Goal: Information Seeking & Learning: Find specific fact

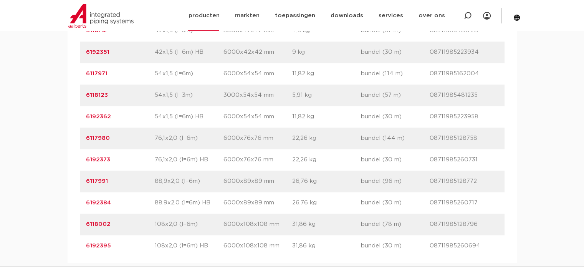
click at [98, 15] on img at bounding box center [100, 16] width 65 height 24
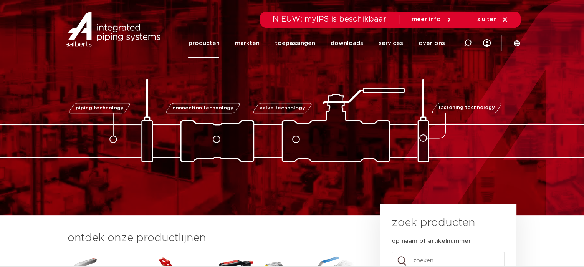
click at [198, 38] on link "producten" at bounding box center [203, 43] width 31 height 30
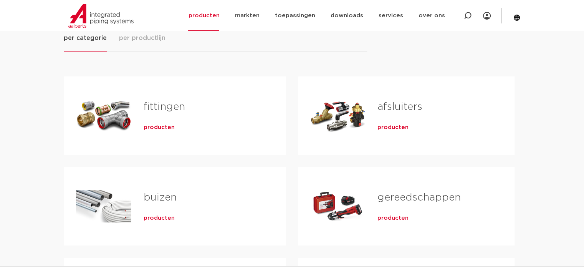
scroll to position [192, 0]
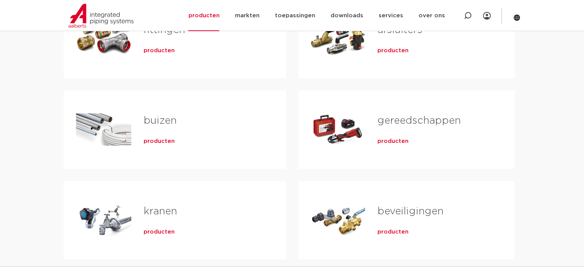
click at [398, 118] on link "gereedschappen" at bounding box center [419, 121] width 83 height 10
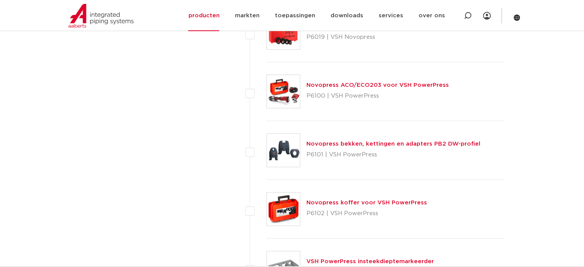
scroll to position [3374, 0]
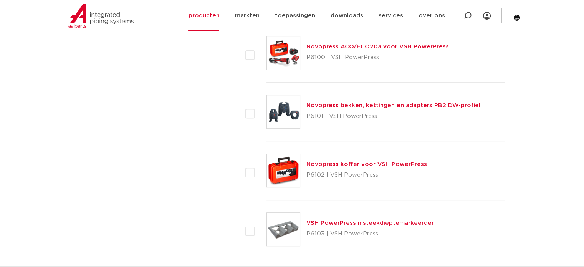
click at [376, 103] on link "Novopress bekken, kettingen en adapters PB2 DW-profiel" at bounding box center [393, 106] width 174 height 6
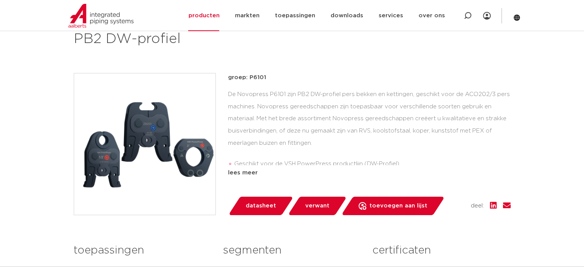
scroll to position [154, 0]
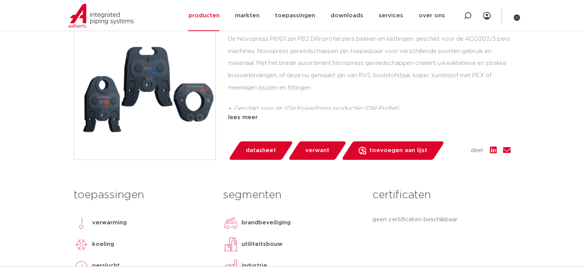
click at [313, 148] on span "verwant" at bounding box center [317, 150] width 24 height 12
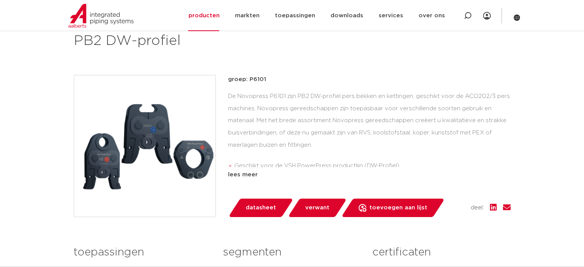
scroll to position [154, 0]
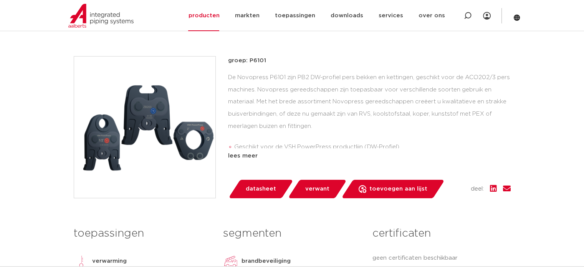
click at [322, 186] on span "verwant" at bounding box center [317, 189] width 24 height 12
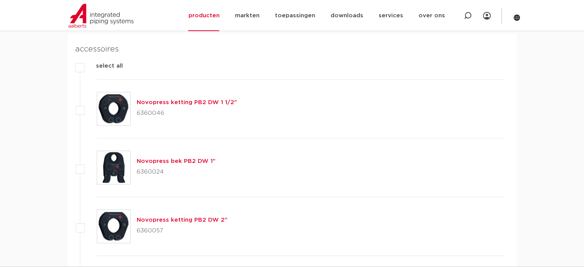
scroll to position [538, 0]
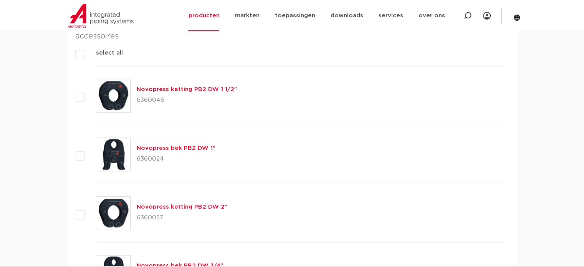
click at [161, 149] on link "Novopress bek PB2 DW 1"" at bounding box center [176, 148] width 79 height 6
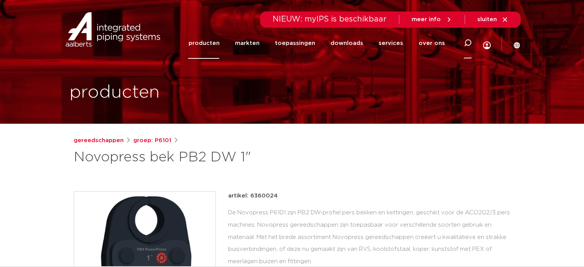
click at [470, 42] on icon at bounding box center [468, 43] width 8 height 8
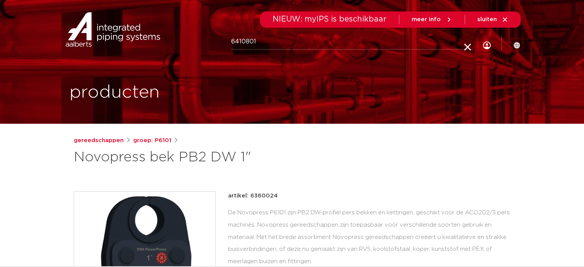
type input "6410801"
click button "Zoeken" at bounding box center [0, 0] width 0 height 0
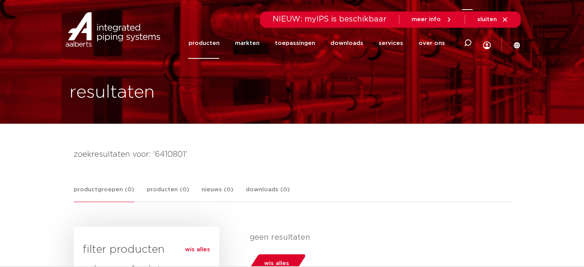
click at [468, 41] on icon at bounding box center [468, 43] width 8 height 8
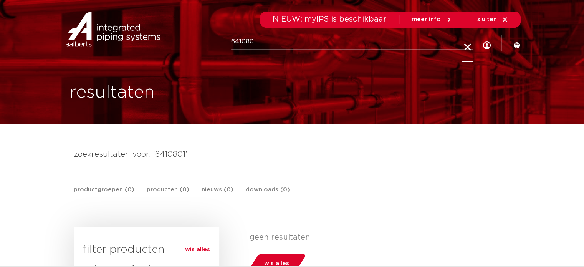
type input "641080"
click button "Zoeken" at bounding box center [0, 0] width 0 height 0
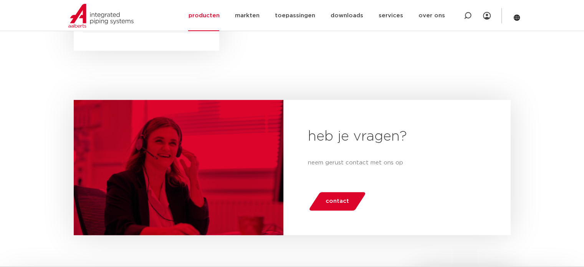
scroll to position [268, 0]
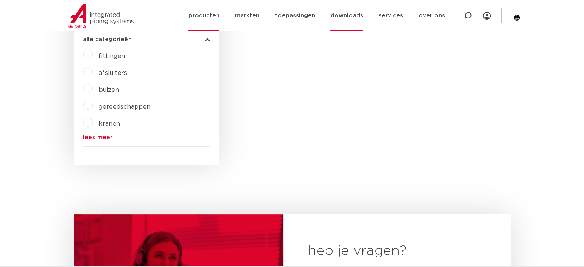
click at [347, 13] on link "downloads" at bounding box center [346, 15] width 33 height 31
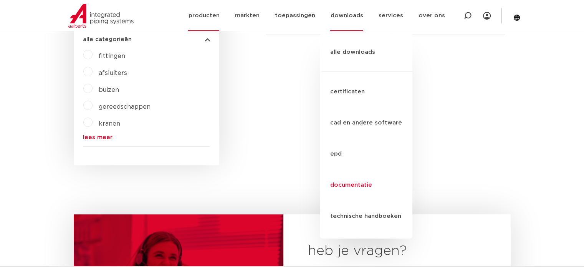
click at [349, 169] on link "documentatie" at bounding box center [366, 184] width 93 height 31
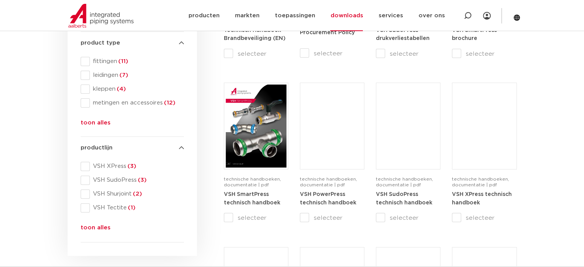
scroll to position [230, 0]
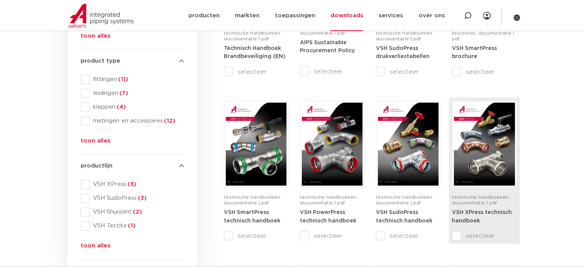
click at [470, 164] on img at bounding box center [484, 144] width 61 height 83
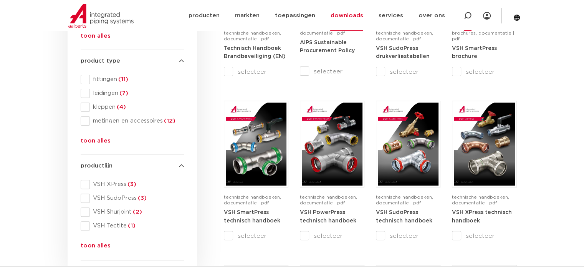
click at [467, 17] on icon at bounding box center [468, 16] width 8 height 8
paste input "123460702"
type input "123460702"
click button "Zoeken" at bounding box center [0, 0] width 0 height 0
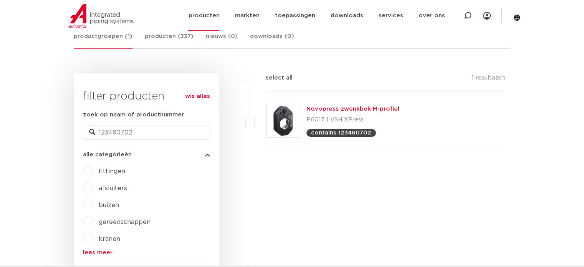
click at [467, 14] on icon at bounding box center [468, 16] width 8 height 8
paste input "6341896"
type input "6341896"
click button "Zoeken" at bounding box center [0, 0] width 0 height 0
click at [336, 108] on link "Novopress accessoires 64-108" at bounding box center [352, 109] width 92 height 6
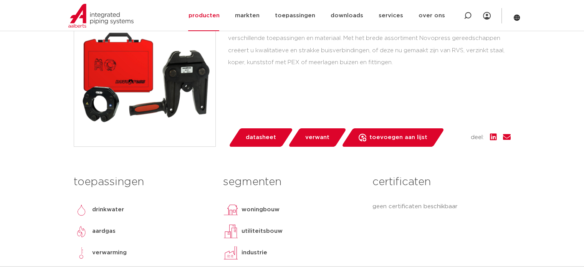
scroll to position [230, 0]
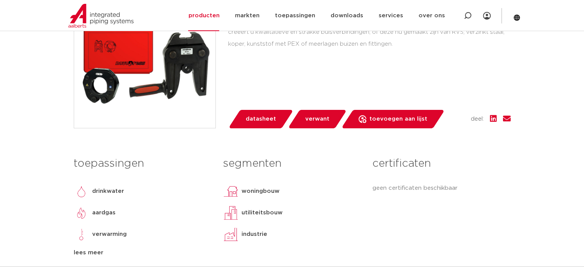
click at [314, 122] on span "verwant" at bounding box center [317, 119] width 24 height 12
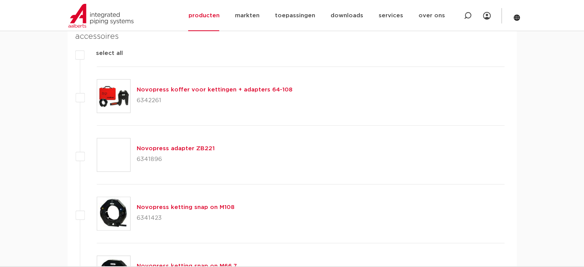
scroll to position [583, 0]
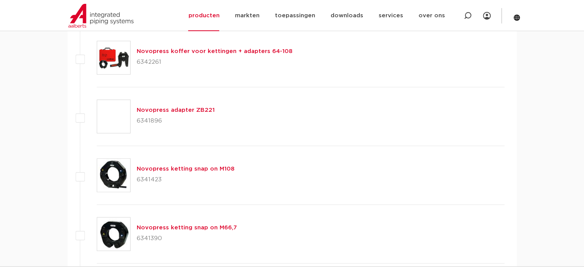
click at [165, 110] on link "Novopress adapter ZB221" at bounding box center [176, 110] width 78 height 6
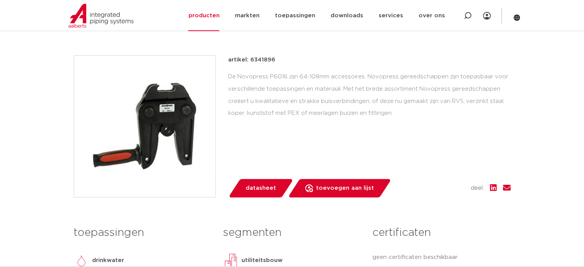
scroll to position [154, 0]
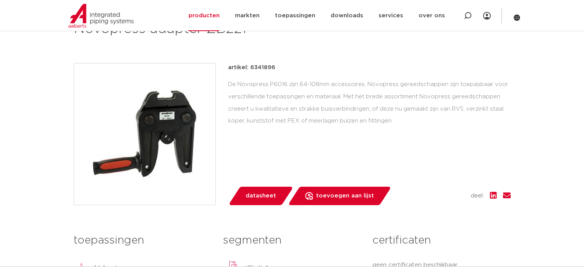
drag, startPoint x: 288, startPoint y: 66, endPoint x: 229, endPoint y: 66, distance: 59.9
click at [229, 66] on div "artikel: 6341896" at bounding box center [369, 67] width 283 height 9
copy p "artikel: 6341896"
click at [306, 64] on div "artikel: 6341896" at bounding box center [369, 67] width 283 height 9
drag, startPoint x: 292, startPoint y: 67, endPoint x: 227, endPoint y: 65, distance: 65.3
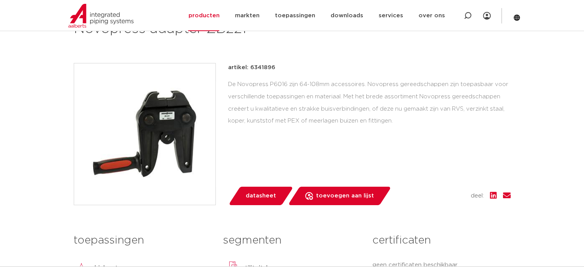
click at [227, 65] on div "artikel: 6341896 De Novopress P6016 zijn 64-108mm accessoires. Novopress gereed…" at bounding box center [292, 134] width 437 height 142
copy p "artikel: 6341896"
click at [327, 76] on div "artikel: 6341896 De Novopress P6016 zijn 64-108mm accessoires. Novopress gereed…" at bounding box center [369, 95] width 283 height 64
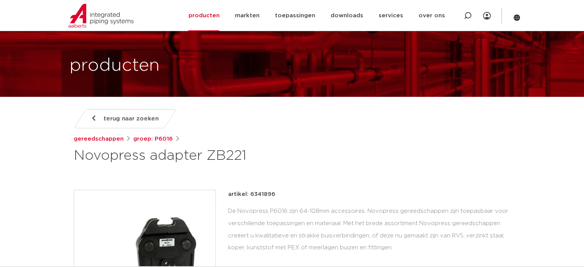
scroll to position [38, 0]
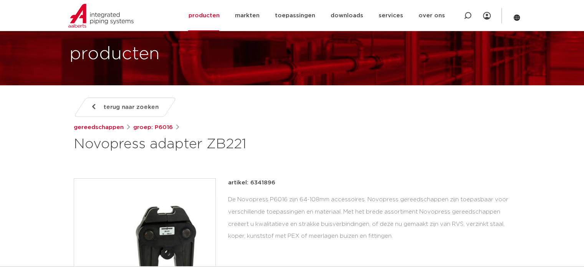
drag, startPoint x: 331, startPoint y: 147, endPoint x: 194, endPoint y: 117, distance: 141.1
click at [332, 146] on h1 "Novopress adapter ZB221" at bounding box center [218, 144] width 288 height 18
click at [309, 137] on h1 "Novopress adapter ZB221" at bounding box center [218, 144] width 288 height 18
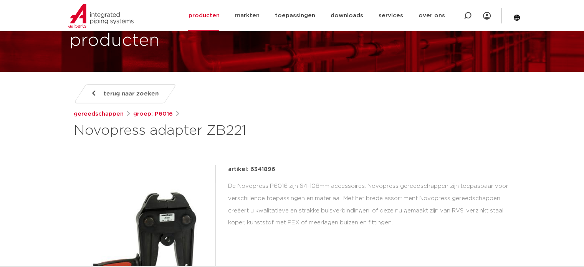
scroll to position [0, 0]
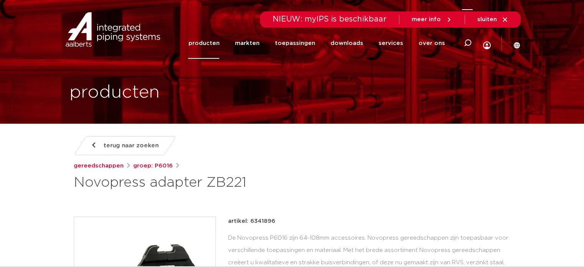
click at [459, 43] on div at bounding box center [467, 42] width 31 height 31
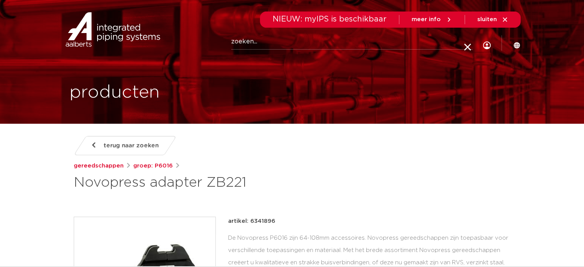
paste input "6204825"
type input "6204825"
click button "Zoeken" at bounding box center [0, 0] width 0 height 0
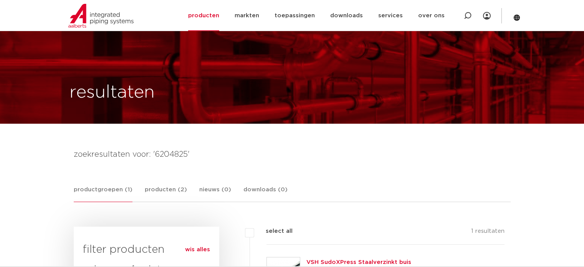
scroll to position [153, 0]
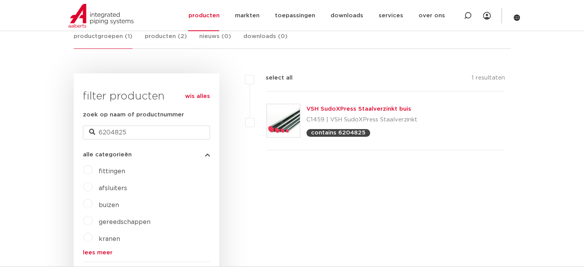
click at [336, 109] on link "VSH SudoXPress Staalverzinkt buis" at bounding box center [358, 109] width 105 height 6
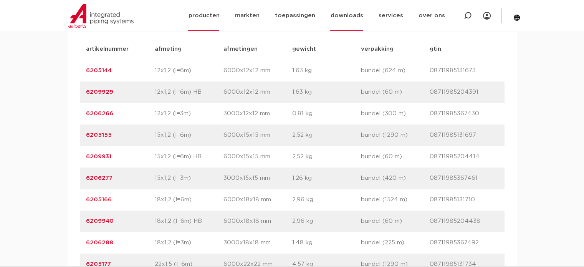
scroll to position [422, 0]
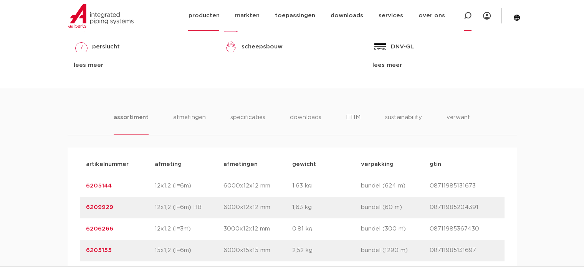
click at [470, 13] on icon at bounding box center [468, 16] width 8 height 8
paste input "6193451"
type input "6193451"
click button "Zoeken" at bounding box center [0, 0] width 0 height 0
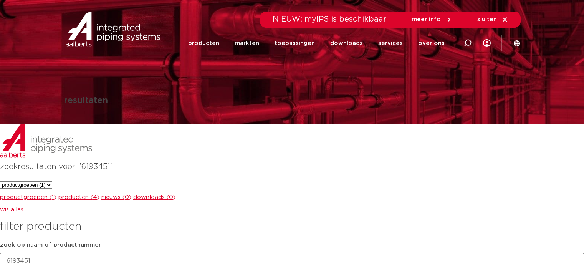
scroll to position [152, 0]
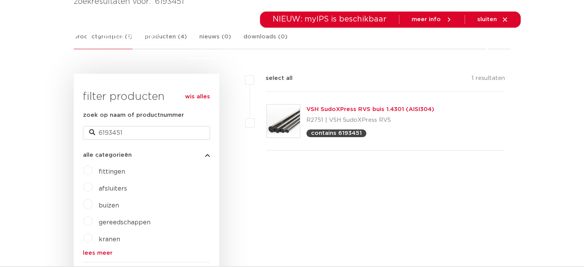
click at [330, 110] on link "VSH SudoXPress RVS buis 1.4301 (AISI304)" at bounding box center [370, 109] width 128 height 6
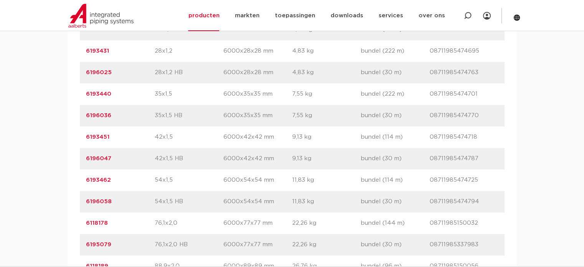
scroll to position [691, 0]
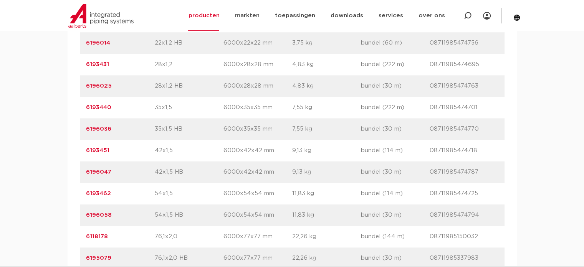
drag, startPoint x: 116, startPoint y: 171, endPoint x: 84, endPoint y: 172, distance: 31.1
click at [84, 172] on div "artikelnummer 6196047 afmeting 42x1,5 HB [GEOGRAPHIC_DATA] 6000x42x42 mm gewich…" at bounding box center [292, 172] width 425 height 22
copy link "6196047"
